Goal: Transaction & Acquisition: Subscribe to service/newsletter

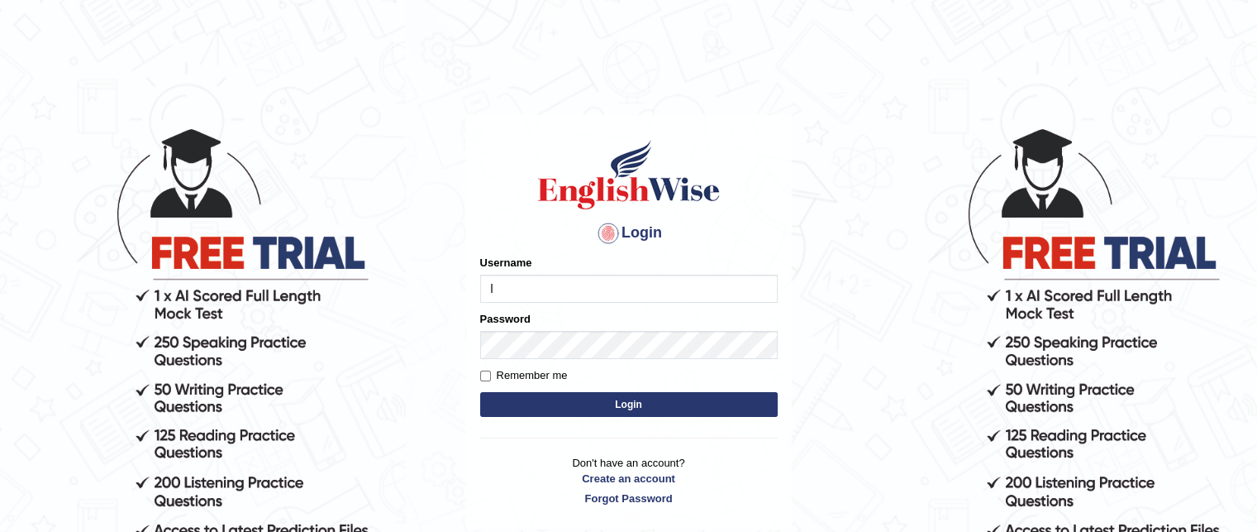
type input "leighbwalya"
click at [582, 417] on button "Login" at bounding box center [629, 404] width 298 height 25
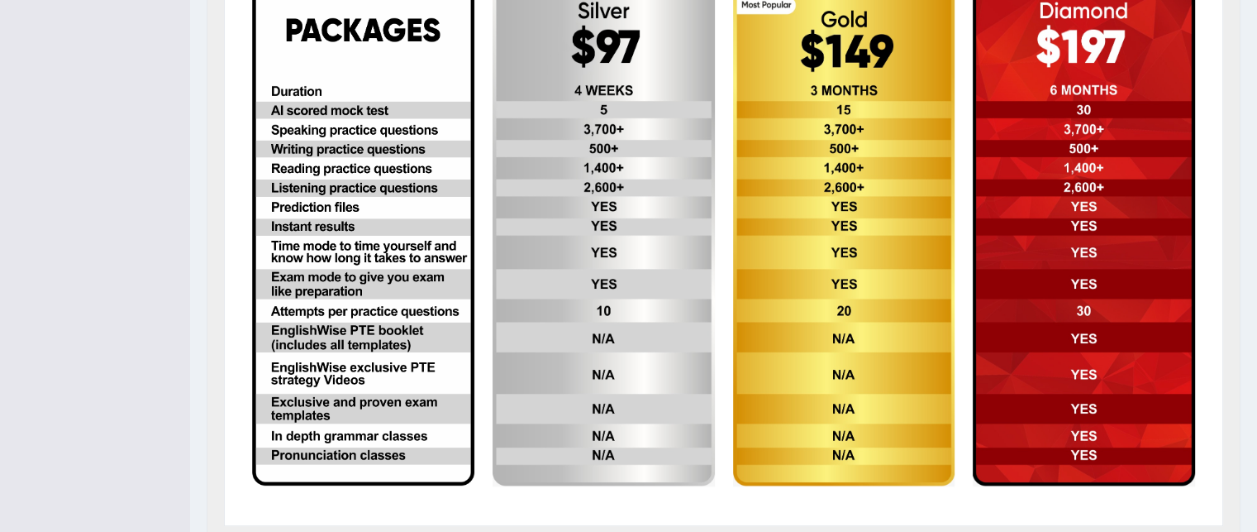
scroll to position [562, 0]
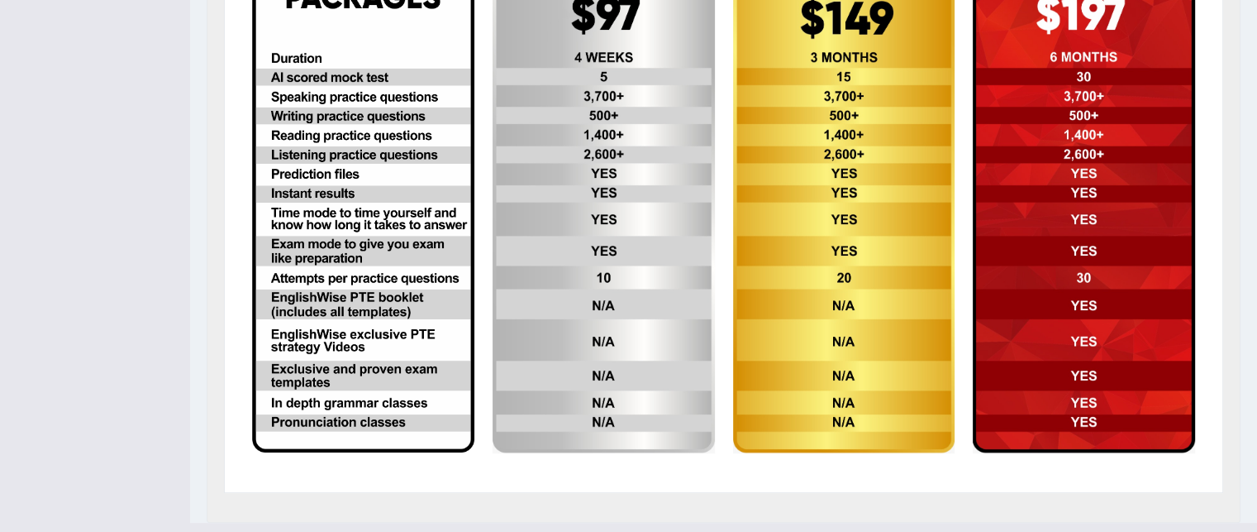
click at [1043, 142] on img at bounding box center [1084, 201] width 222 height 501
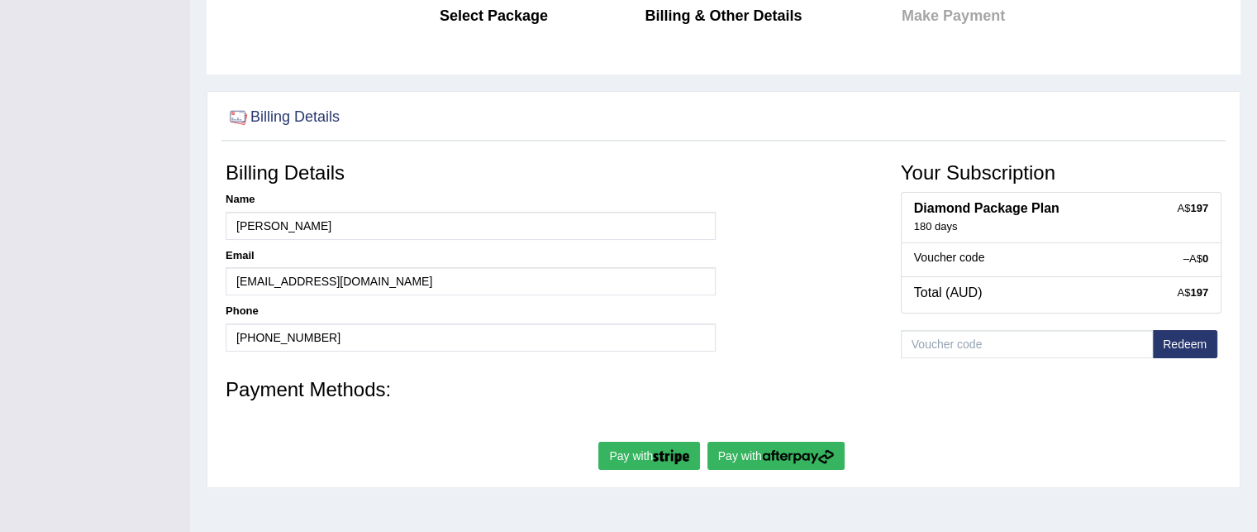
scroll to position [198, 0]
